Goal: Task Accomplishment & Management: Use online tool/utility

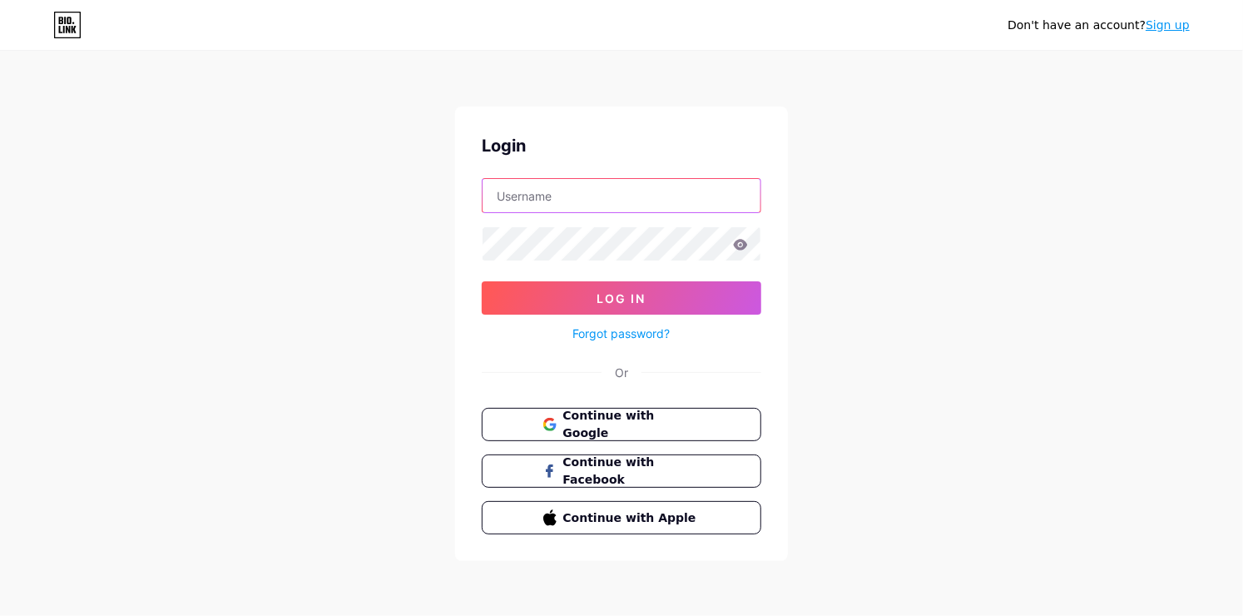
click at [538, 191] on input "text" at bounding box center [622, 195] width 278 height 33
type input "[EMAIL_ADDRESS][DOMAIN_NAME]"
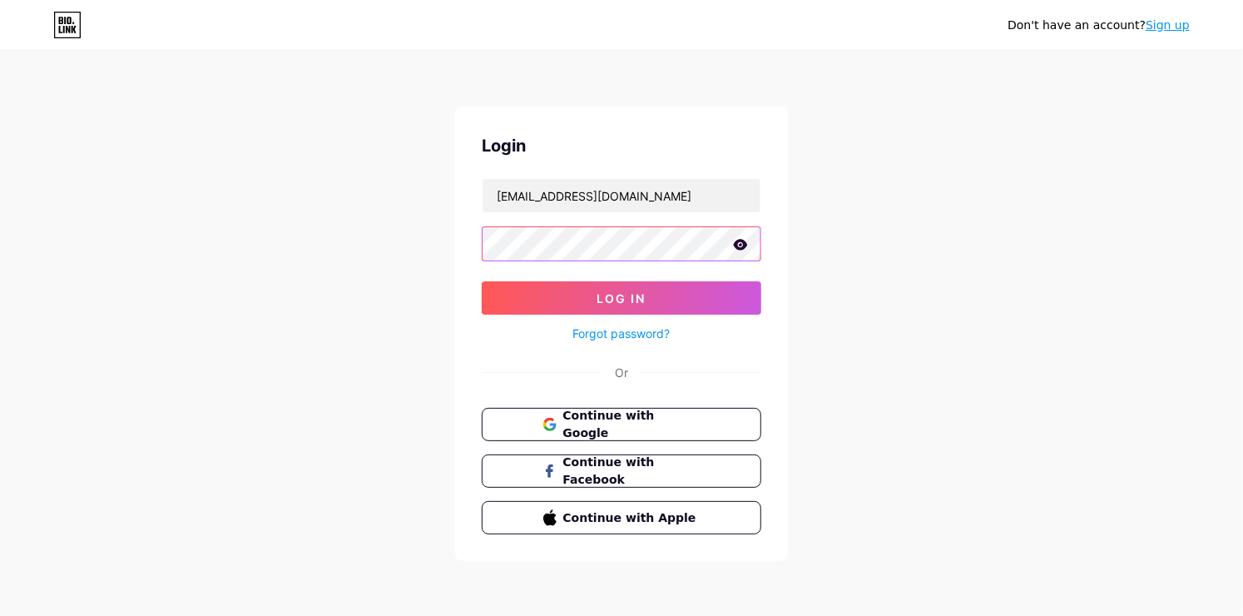
click at [482, 281] on button "Log In" at bounding box center [622, 297] width 280 height 33
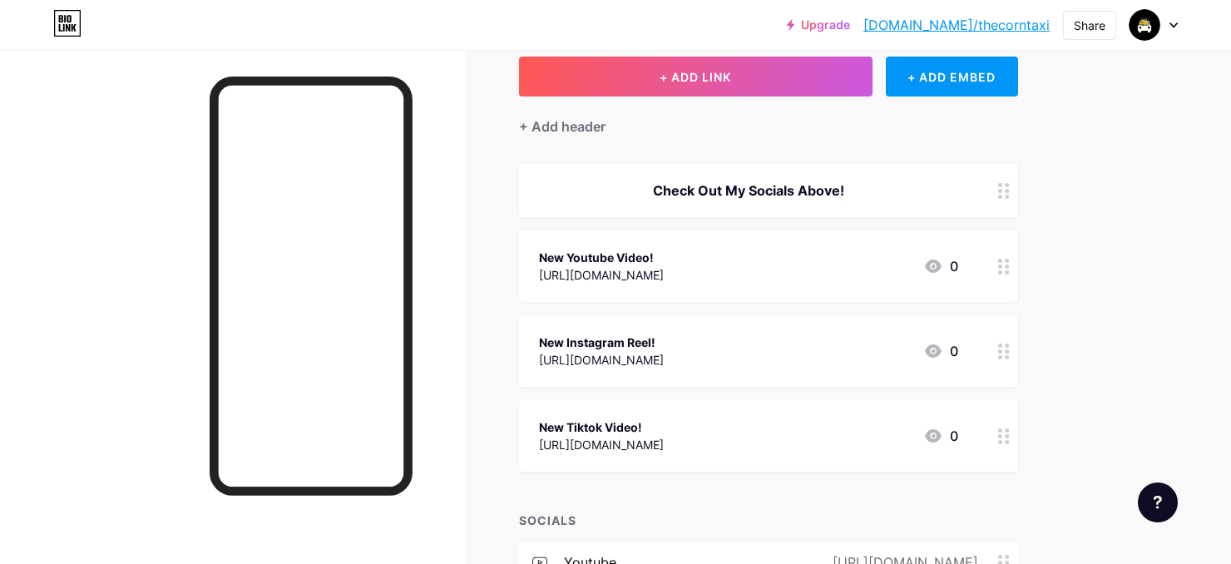
scroll to position [194, 0]
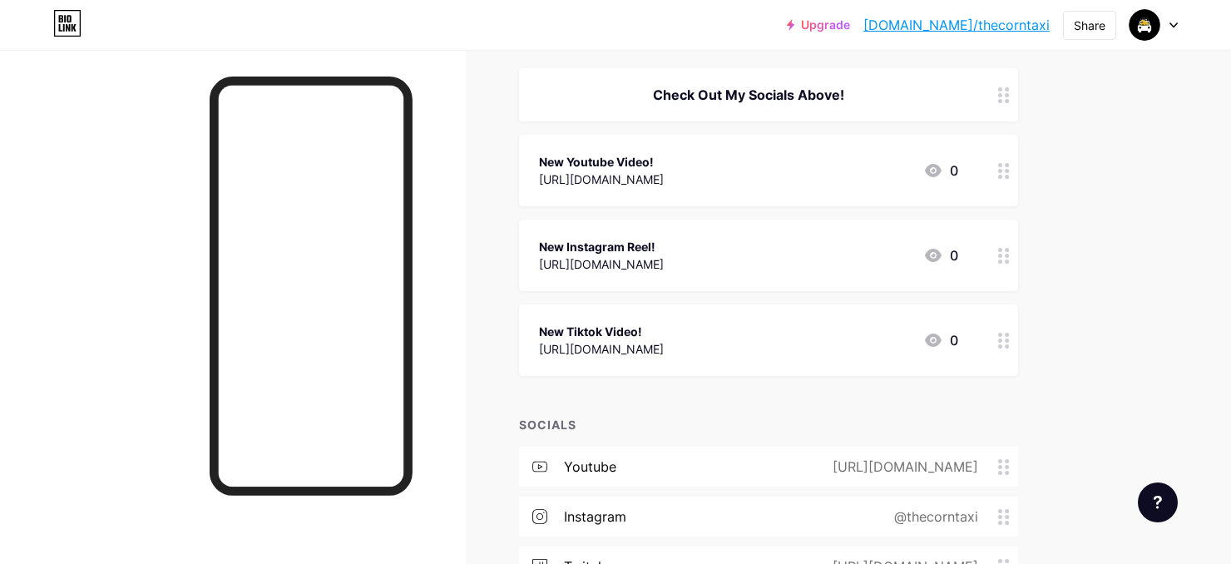
click at [664, 174] on div "[URL][DOMAIN_NAME]" at bounding box center [601, 179] width 125 height 17
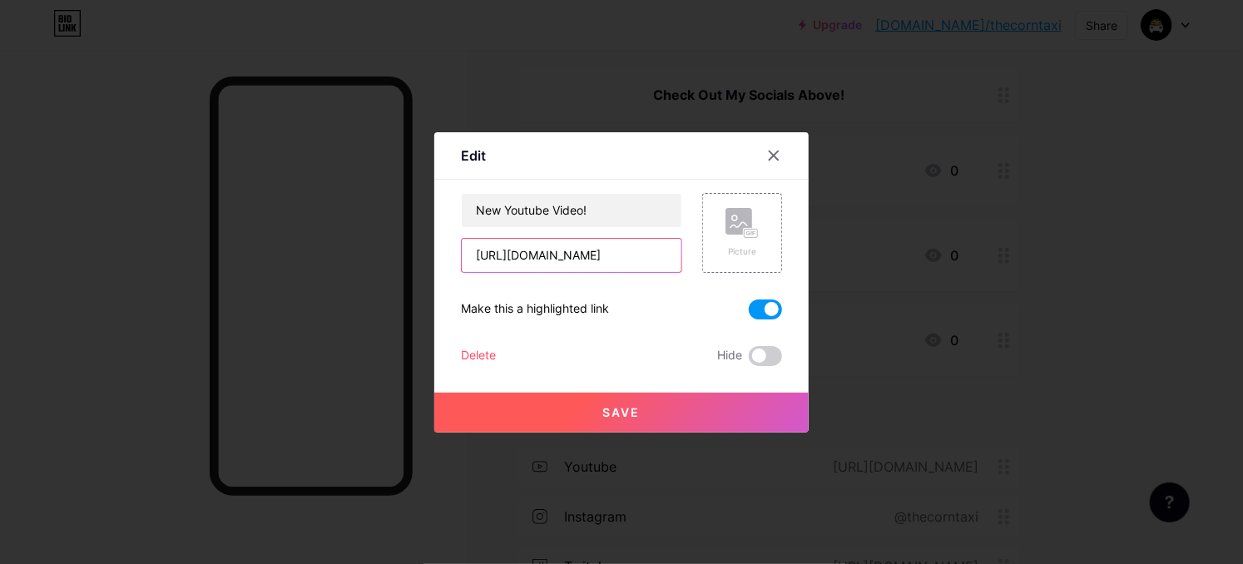
click at [641, 261] on input "[URL][DOMAIN_NAME]" at bounding box center [572, 255] width 220 height 33
click at [775, 155] on icon at bounding box center [774, 155] width 9 height 9
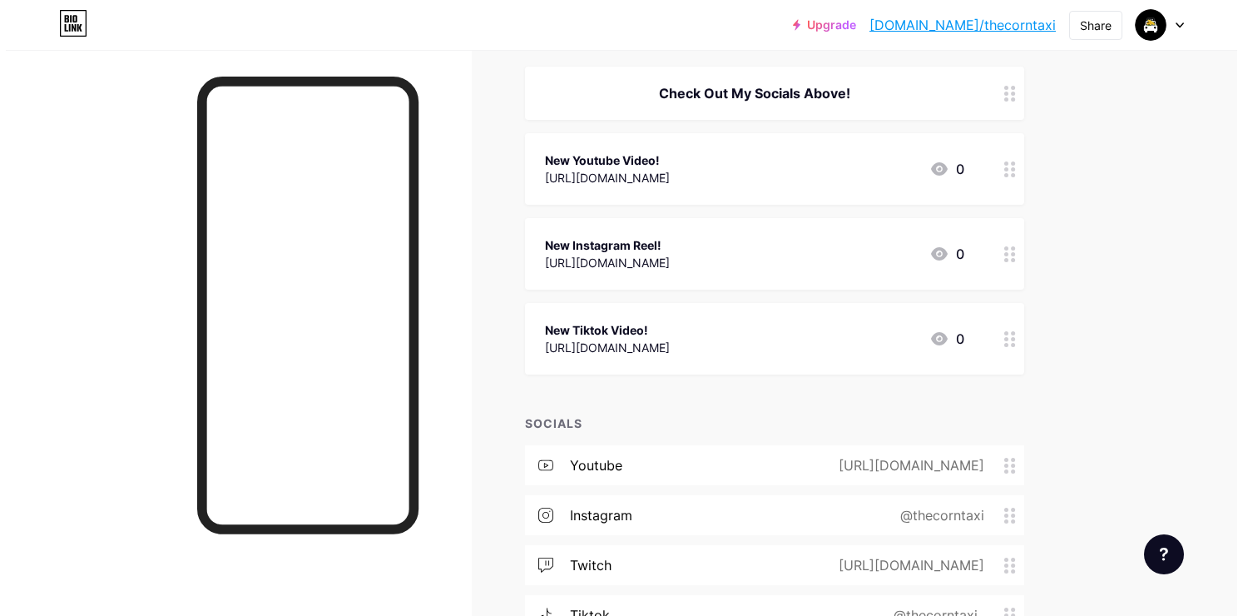
scroll to position [396, 0]
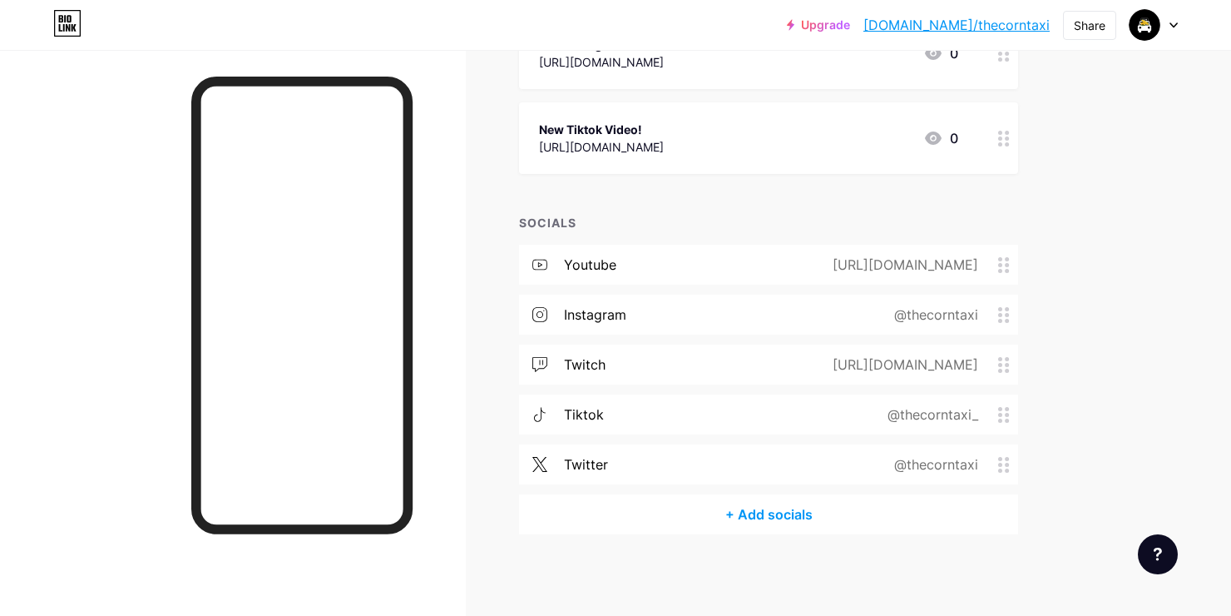
click at [918, 263] on div "[URL][DOMAIN_NAME]" at bounding box center [902, 265] width 192 height 20
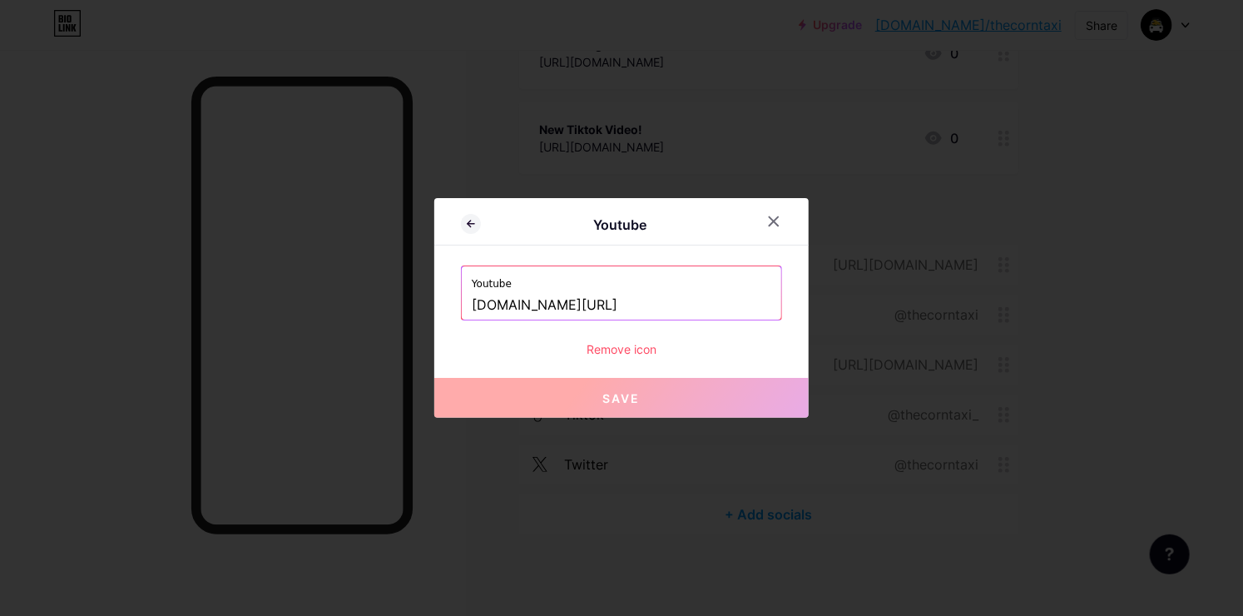
scroll to position [0, 200]
drag, startPoint x: 711, startPoint y: 299, endPoint x: 831, endPoint y: 297, distance: 119.8
click at [831, 297] on div "Youtube Youtube [DOMAIN_NAME][URL] Remove icon Save" at bounding box center [621, 308] width 1243 height 616
click at [710, 297] on input "[DOMAIN_NAME][URL]" at bounding box center [622, 305] width 300 height 28
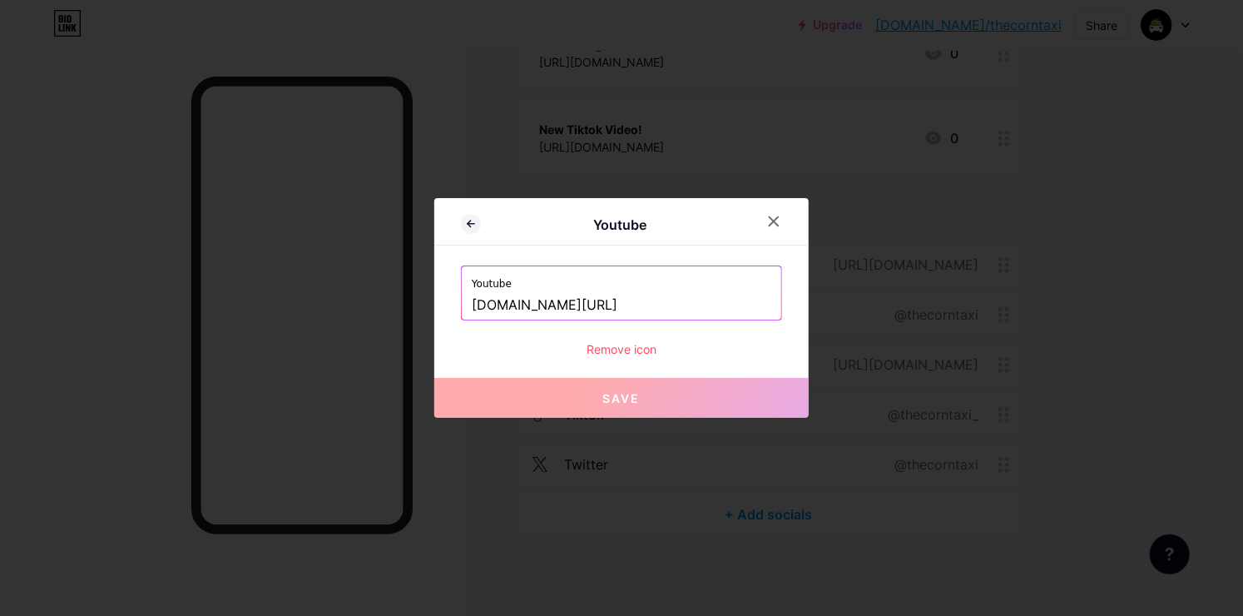
click at [710, 297] on input "[DOMAIN_NAME][URL]" at bounding box center [622, 305] width 300 height 28
click at [771, 220] on icon at bounding box center [773, 221] width 13 height 13
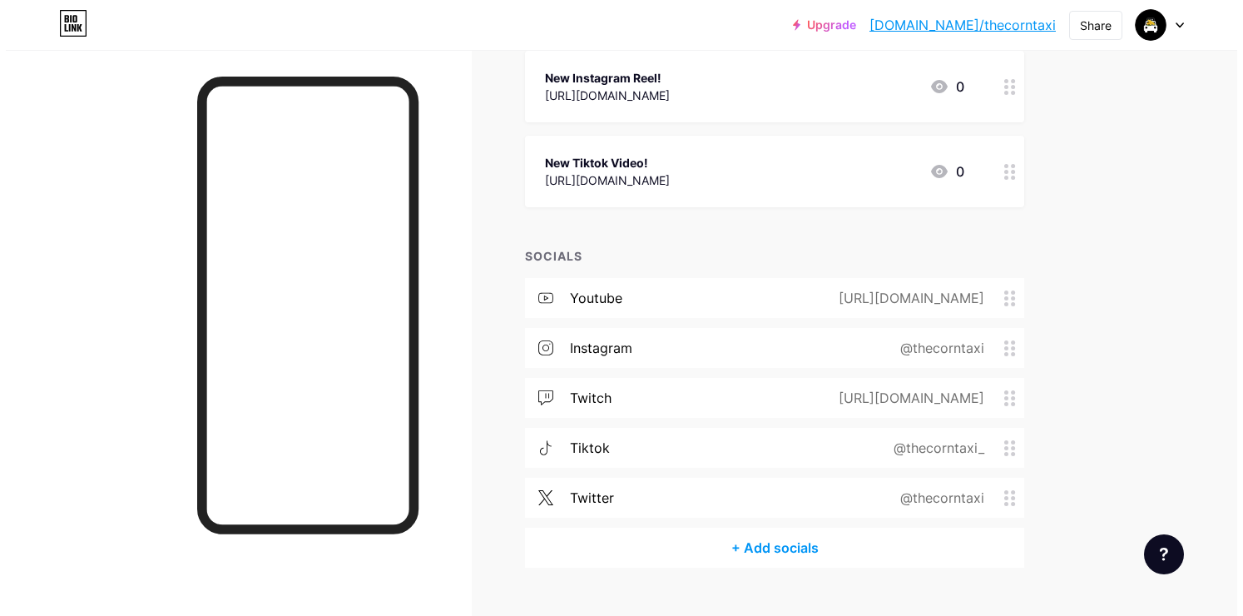
scroll to position [8, 0]
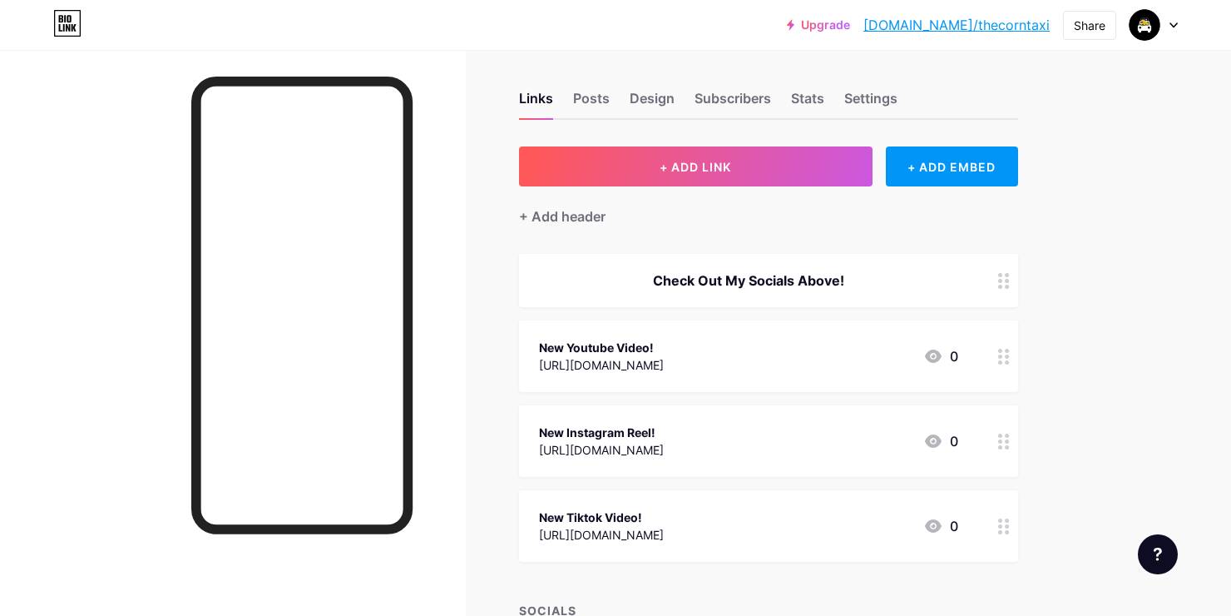
click at [664, 347] on div "New Youtube Video!" at bounding box center [601, 347] width 125 height 17
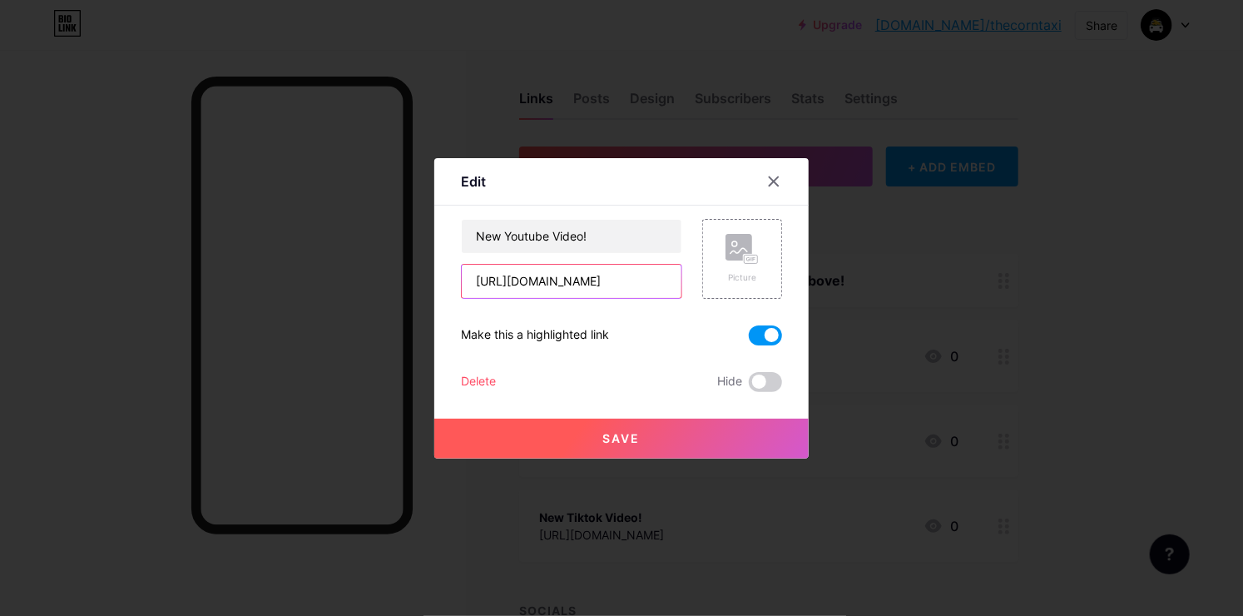
click at [637, 288] on input "[URL][DOMAIN_NAME]" at bounding box center [572, 281] width 220 height 33
click at [769, 179] on icon at bounding box center [773, 181] width 13 height 13
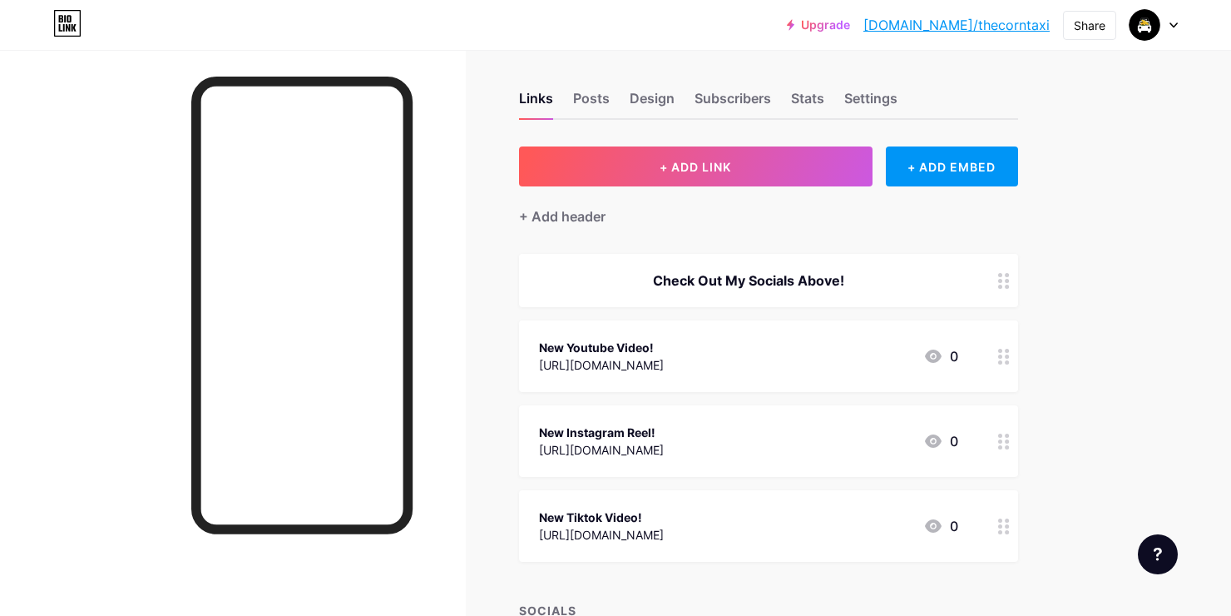
click at [664, 351] on div "New Youtube Video!" at bounding box center [601, 347] width 125 height 17
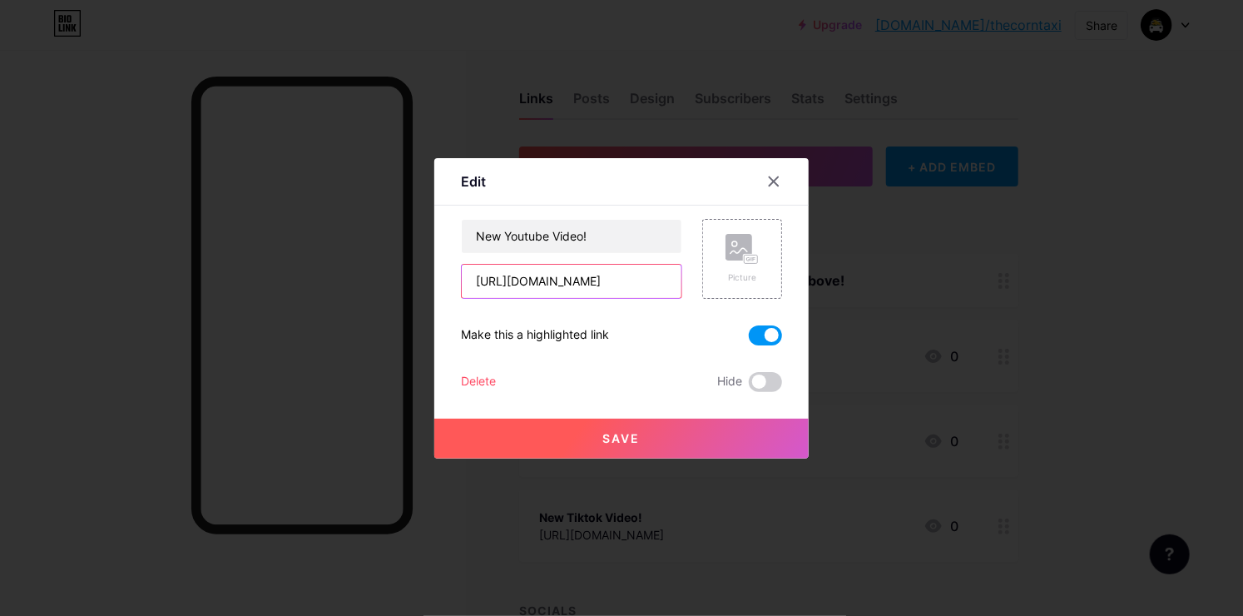
click at [605, 284] on input "[URL][DOMAIN_NAME]" at bounding box center [572, 281] width 220 height 33
click at [647, 436] on button "Save" at bounding box center [621, 439] width 374 height 40
